Goal: Transaction & Acquisition: Purchase product/service

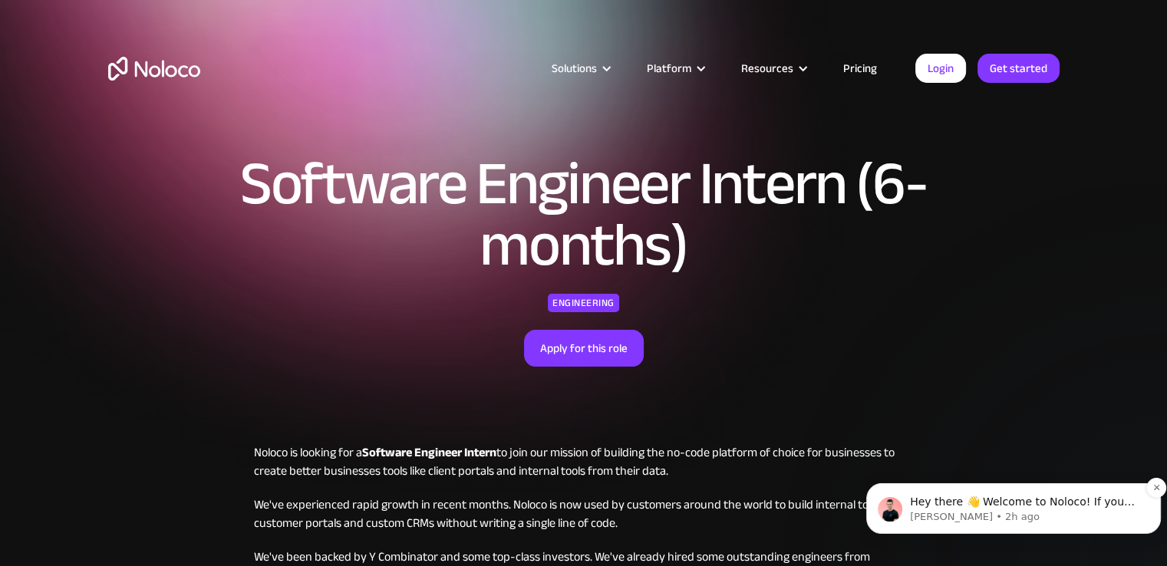
click at [1115, 503] on p "Hey there 👋 Welcome to Noloco! If you have any questions, just reply to this me…" at bounding box center [1026, 502] width 232 height 15
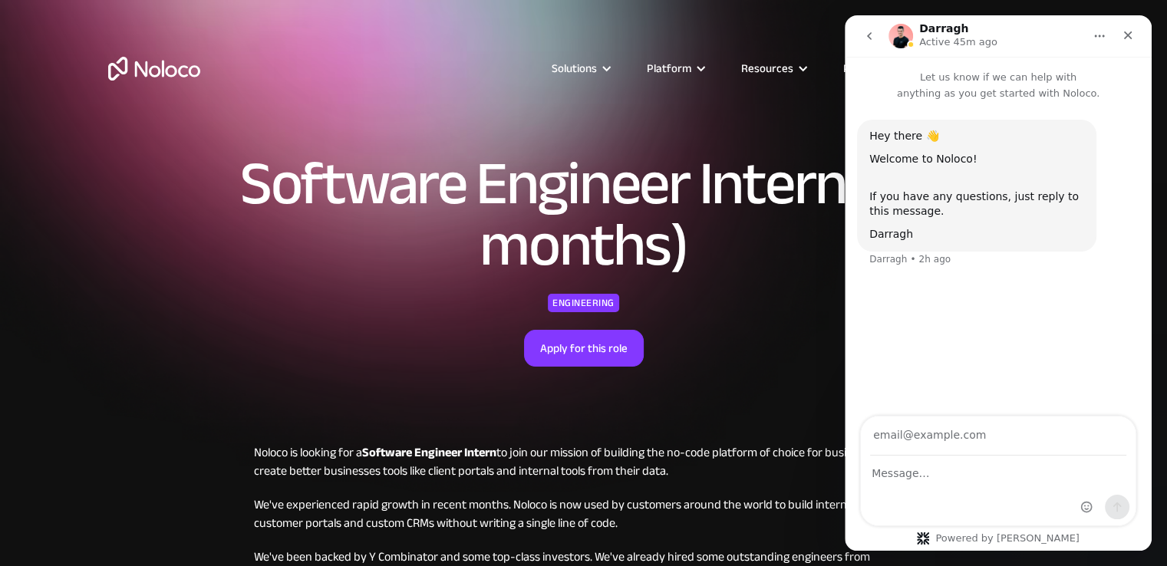
click at [795, 376] on div "Software Engineer Intern (6-months) Engineering Apply for this role" at bounding box center [584, 260] width 982 height 367
click at [1121, 38] on div "Close" at bounding box center [1128, 35] width 28 height 28
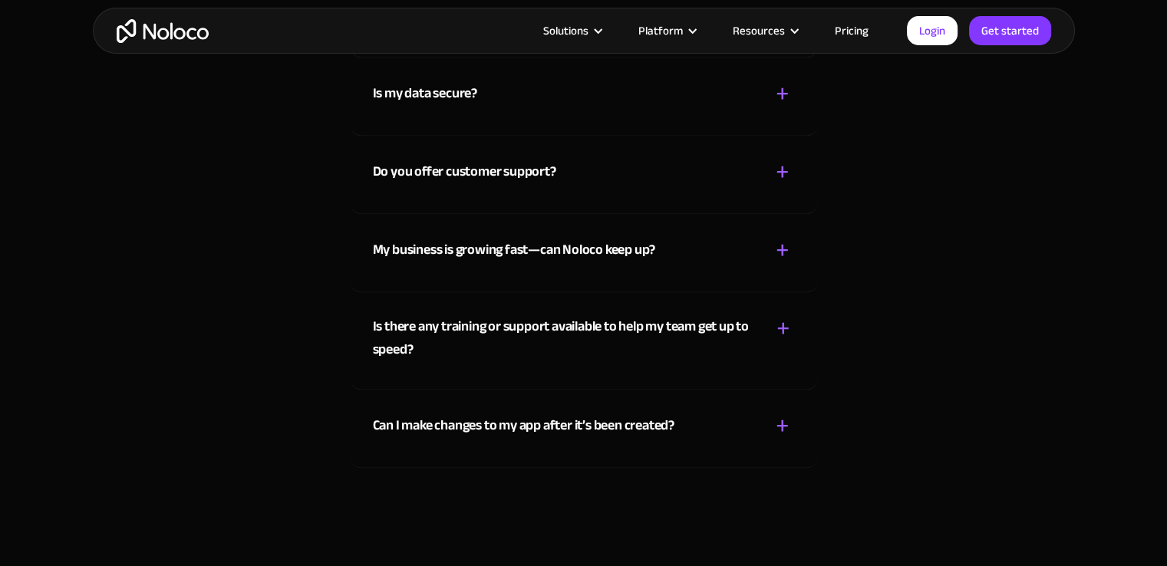
scroll to position [8191, 0]
